Goal: Information Seeking & Learning: Learn about a topic

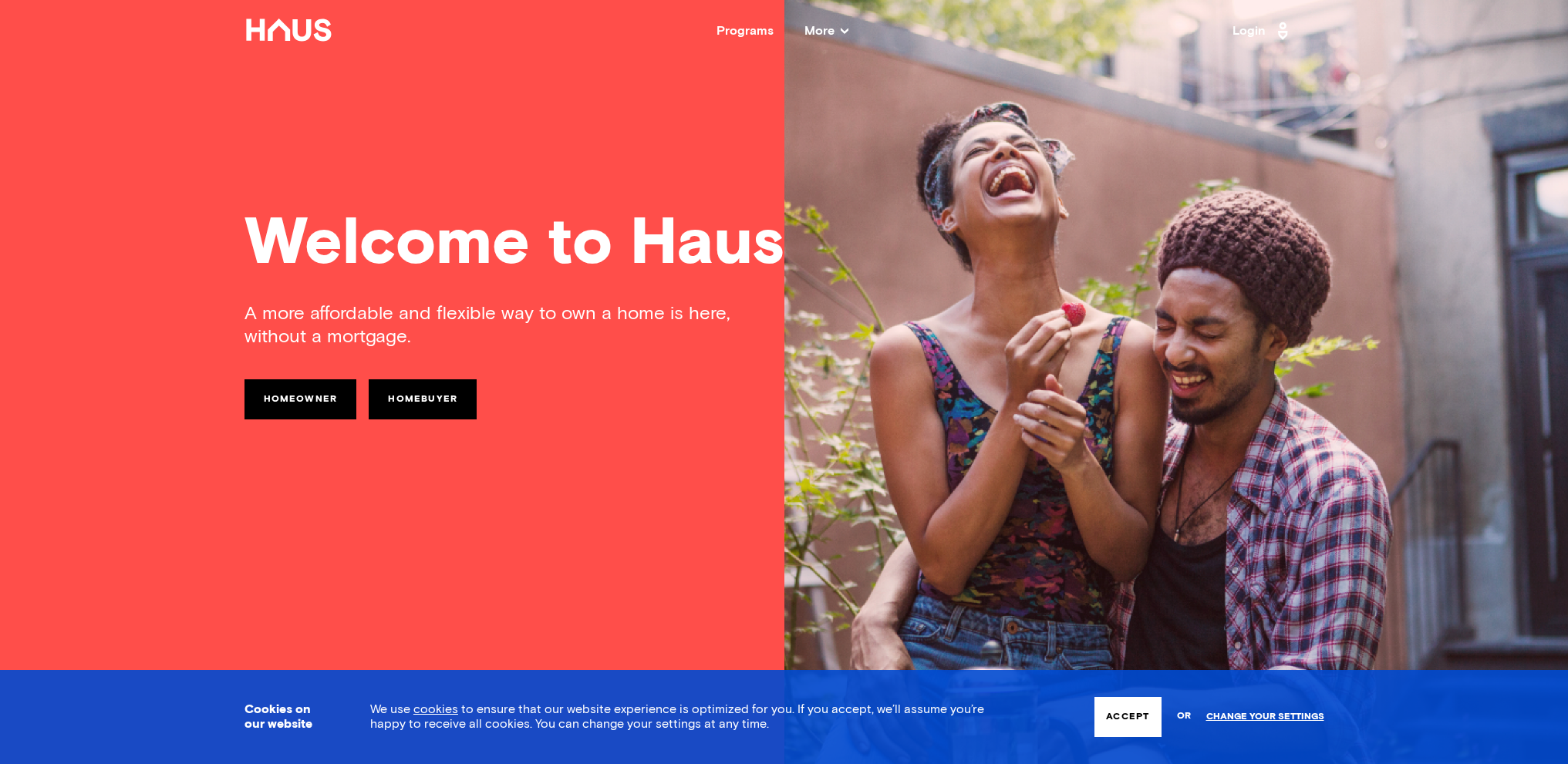
click at [1130, 719] on button "Accept" at bounding box center [1128, 717] width 67 height 40
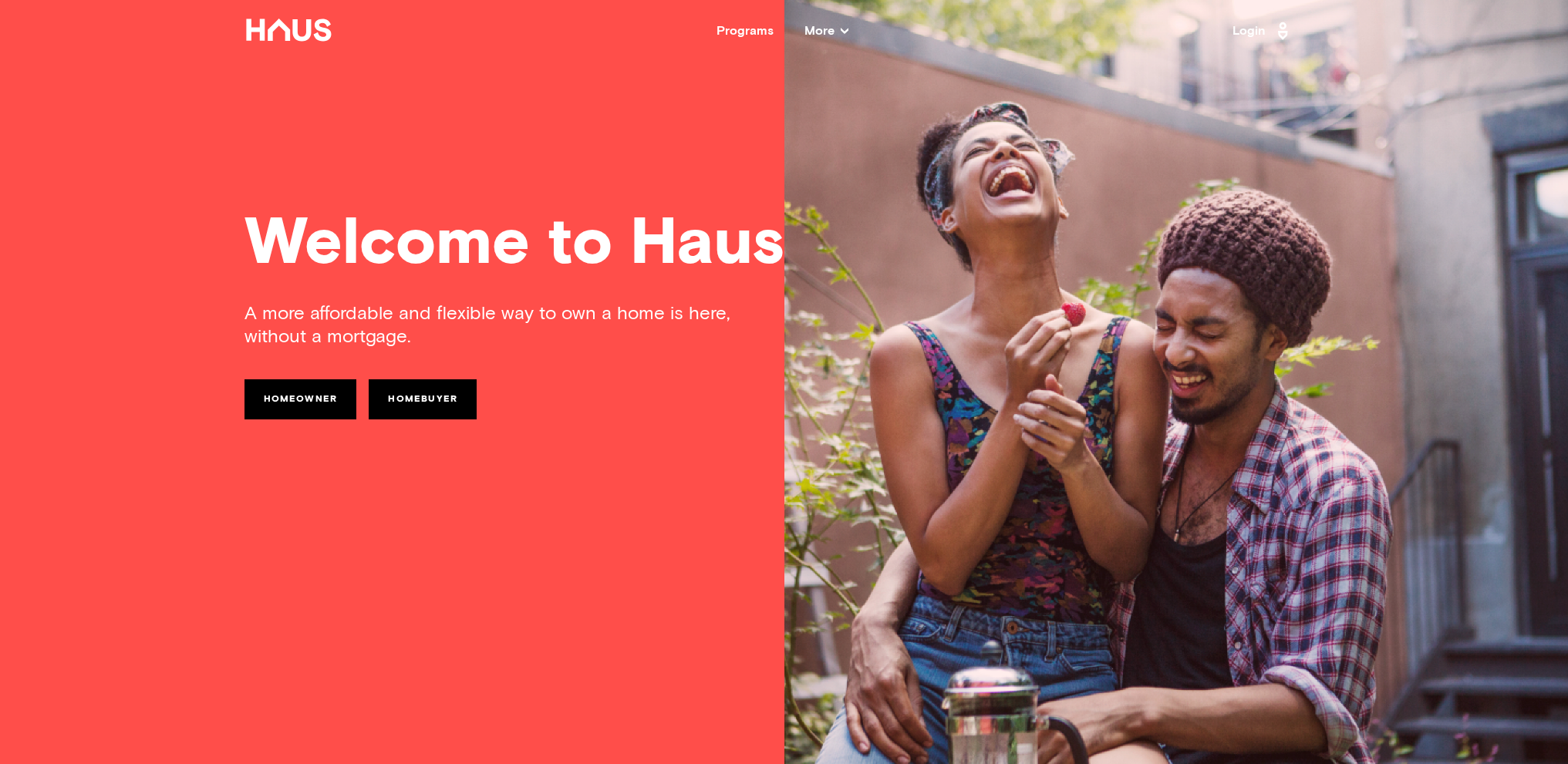
click at [747, 35] on div "Programs" at bounding box center [745, 31] width 57 height 12
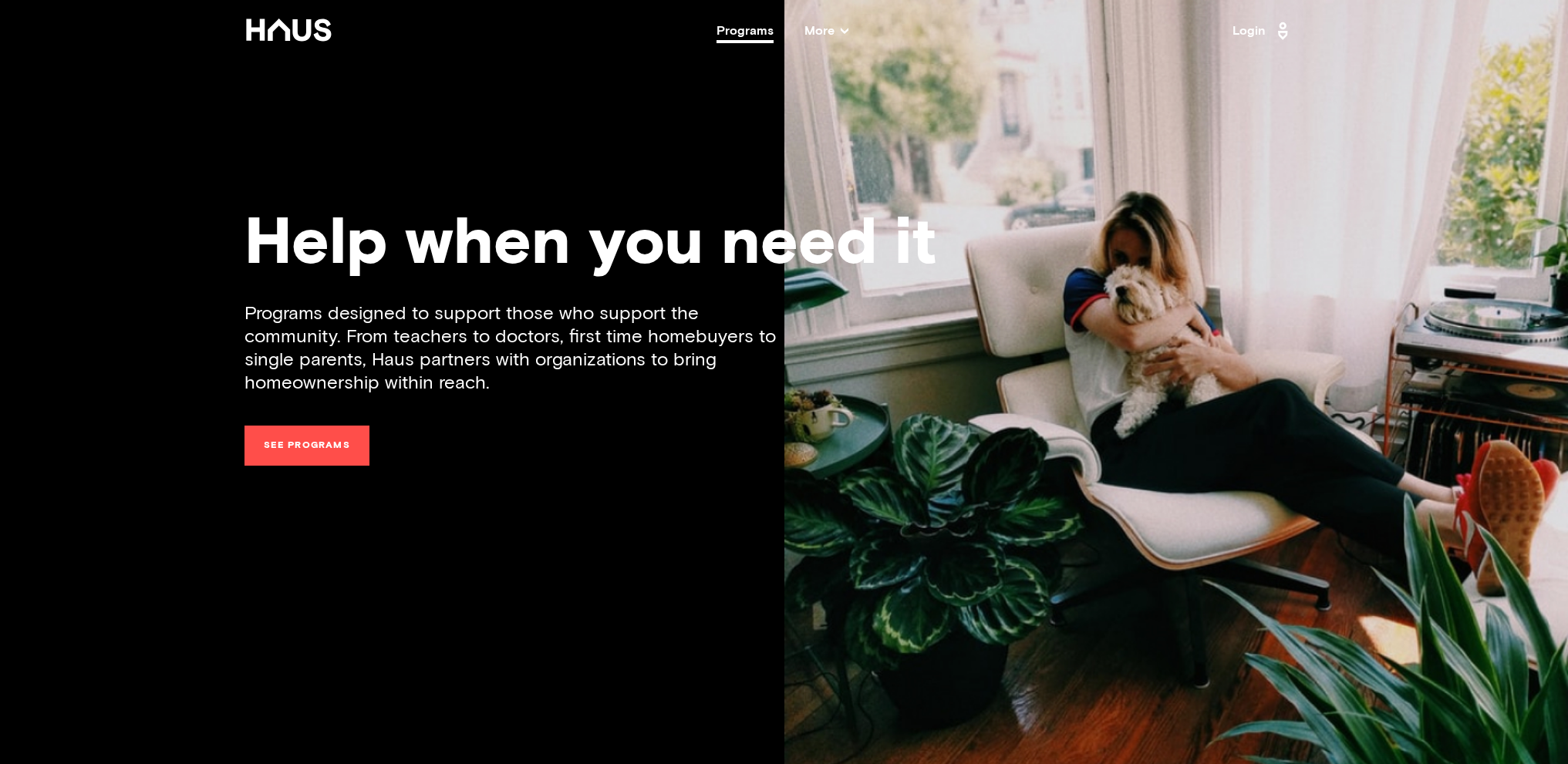
click at [327, 446] on link "See programs" at bounding box center [307, 445] width 125 height 40
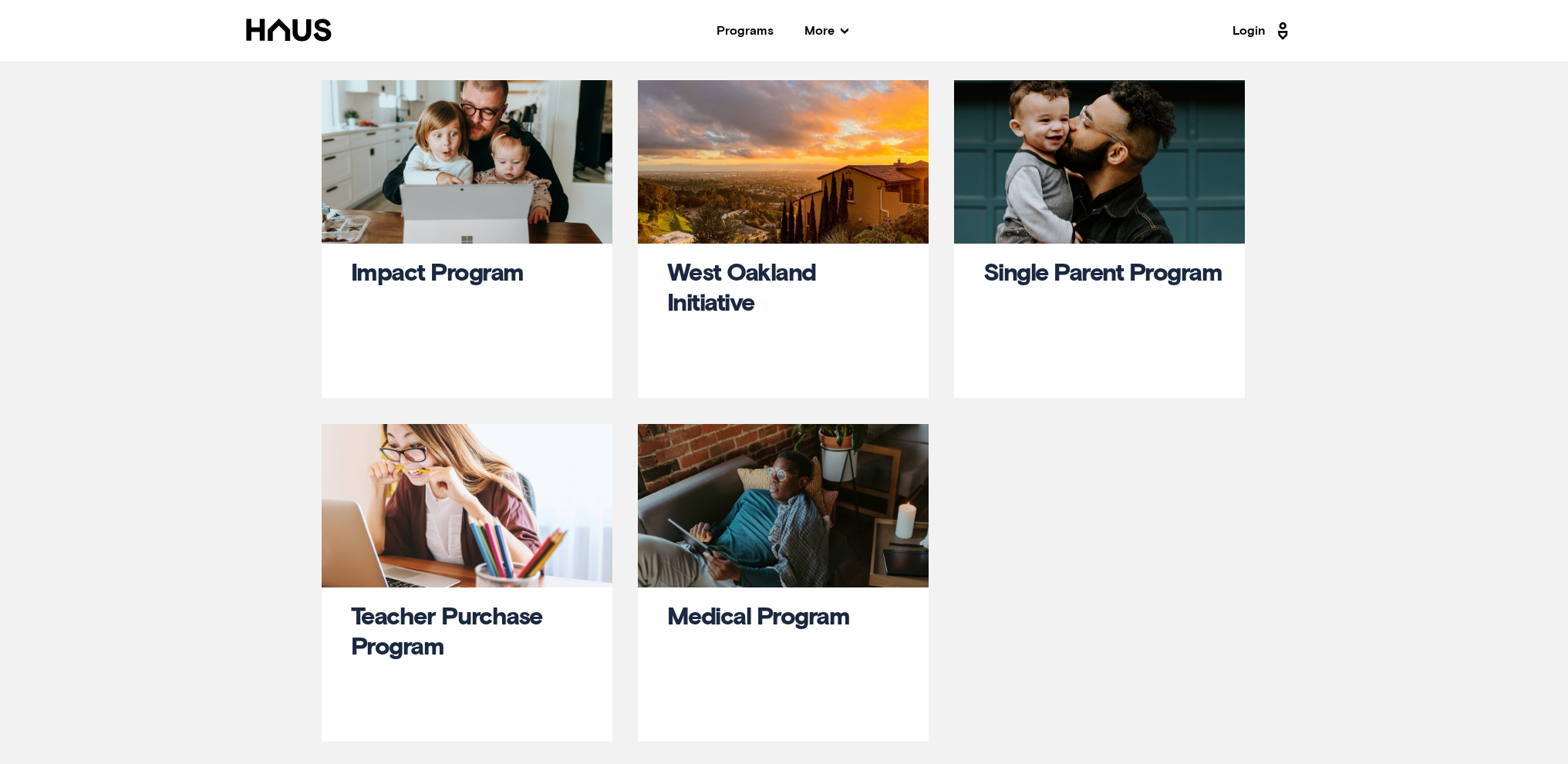
click at [800, 197] on div at bounding box center [783, 162] width 291 height 164
click at [698, 303] on link "West Oakland Initiative" at bounding box center [741, 289] width 149 height 55
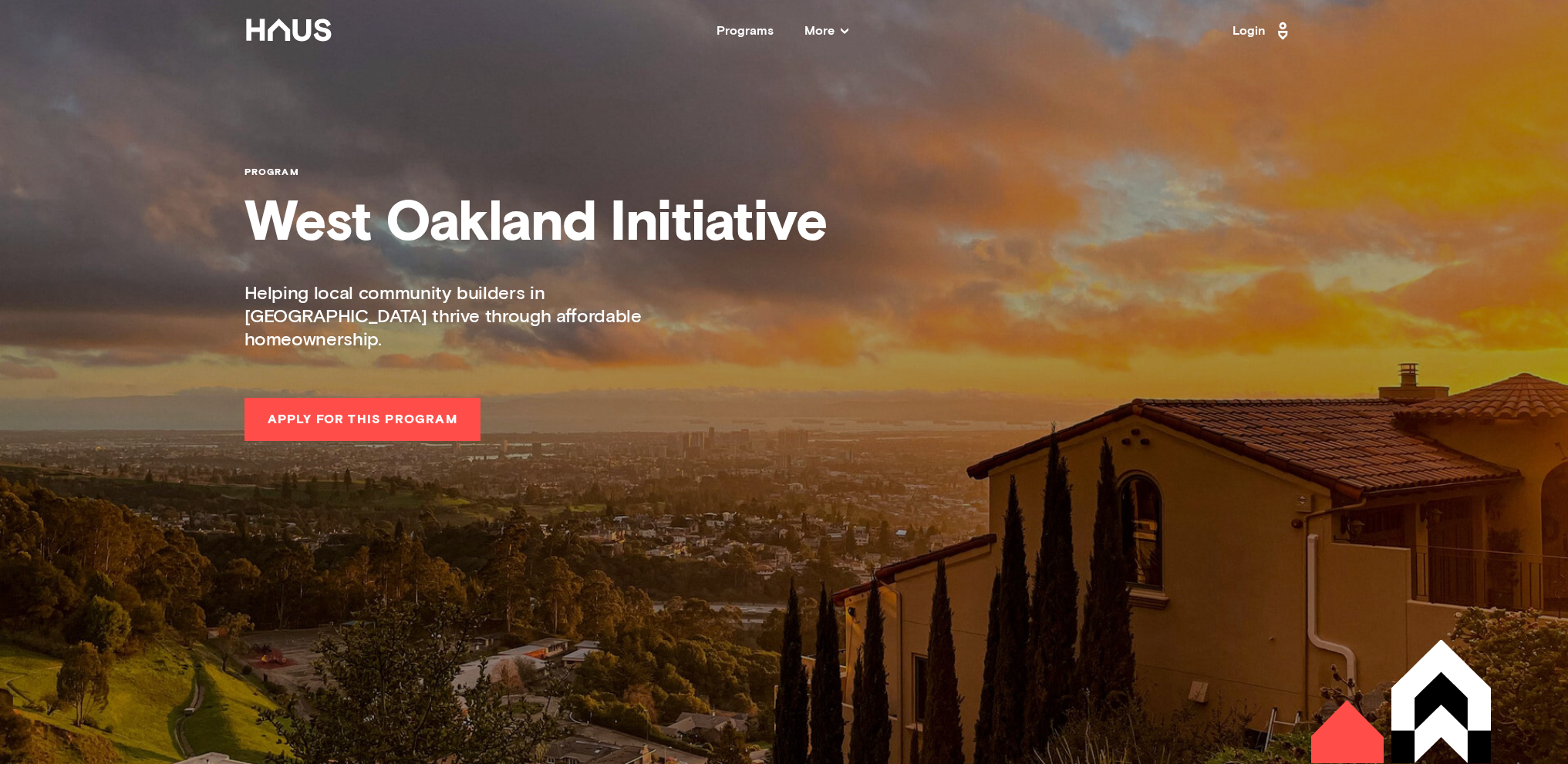
click at [1017, 390] on div "program West Oakland Initiative Helping local community builders in [GEOGRAPHIC…" at bounding box center [784, 221] width 1079 height 441
